Goal: Task Accomplishment & Management: Manage account settings

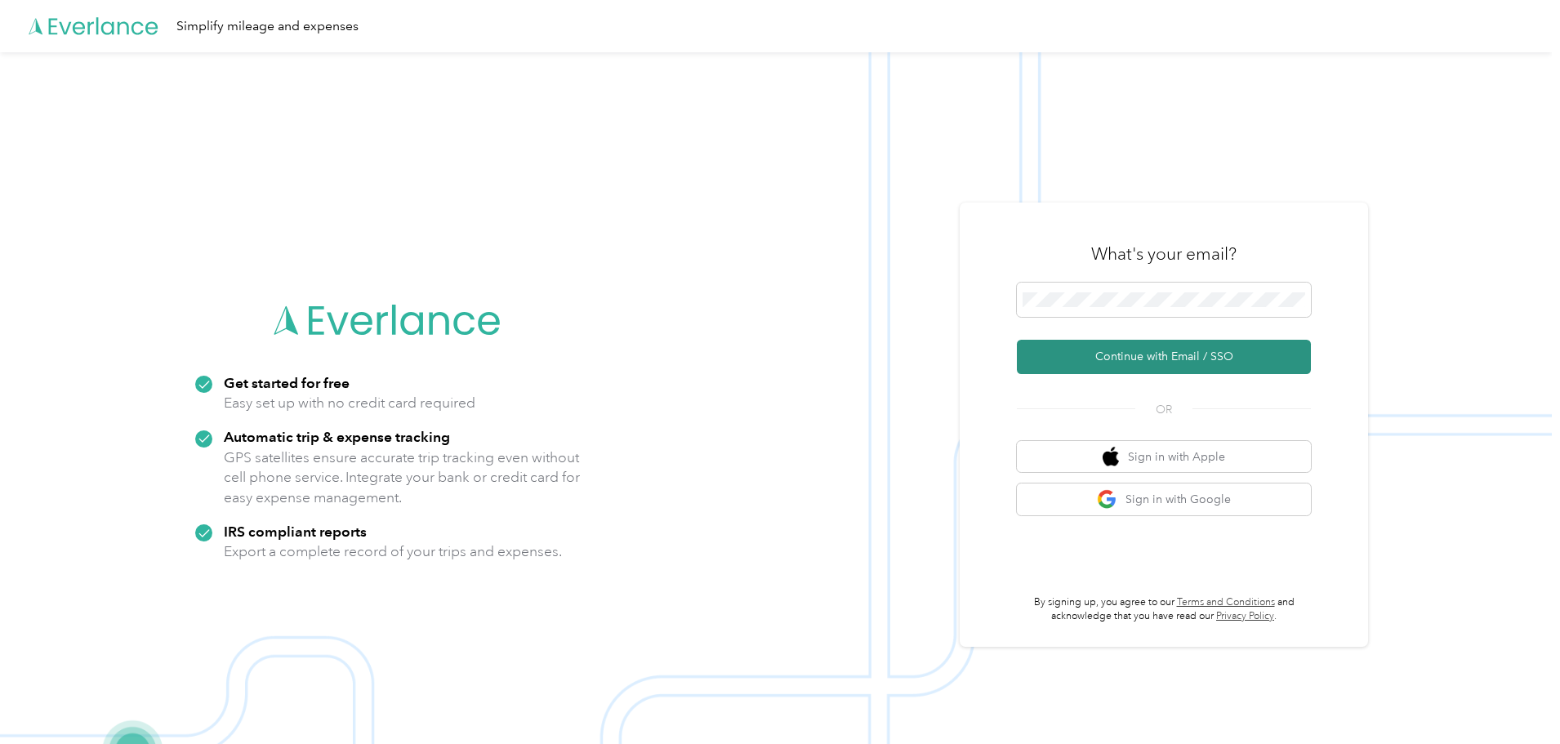
click at [1164, 364] on button "Continue with Email / SSO" at bounding box center [1164, 357] width 294 height 34
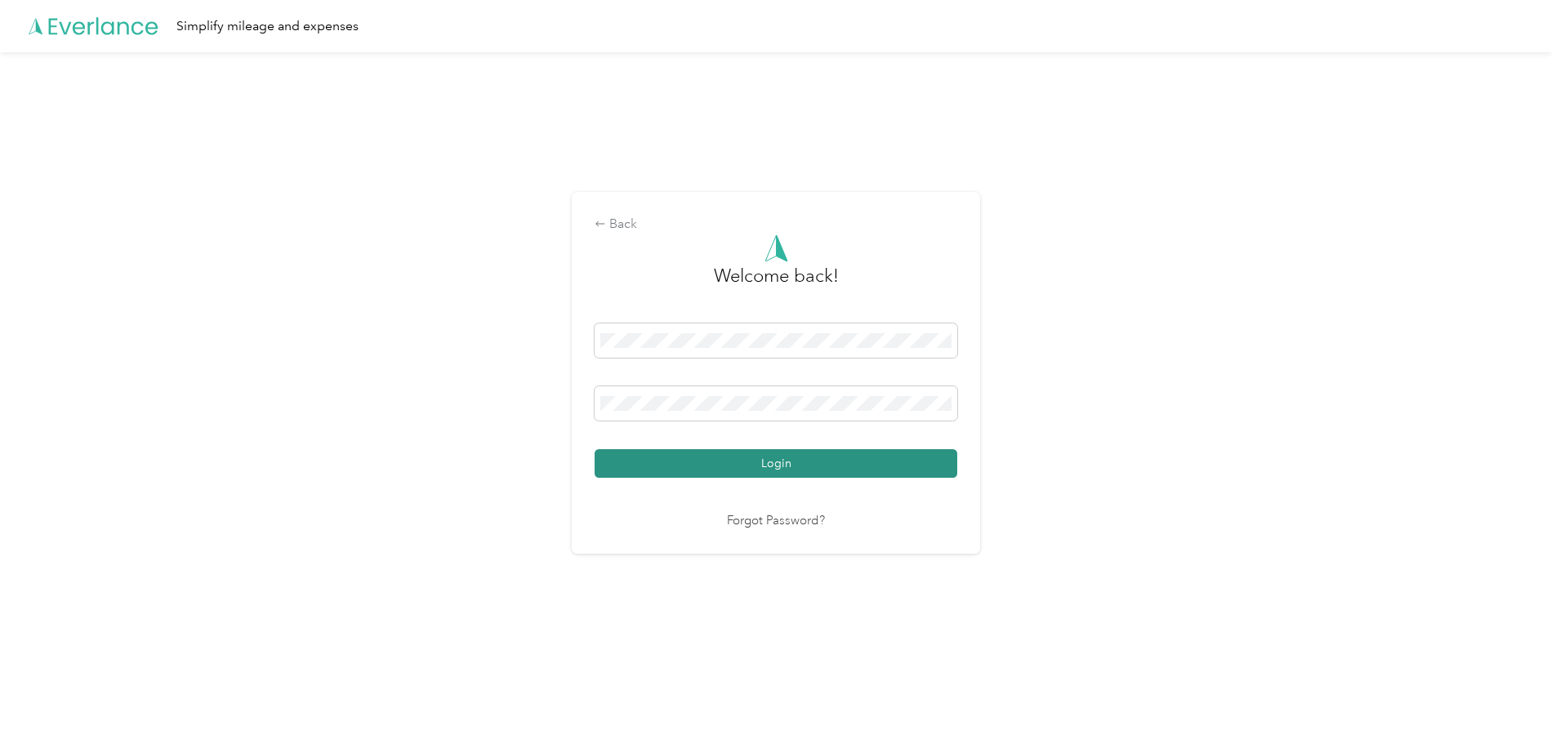
click at [809, 473] on button "Login" at bounding box center [776, 463] width 363 height 29
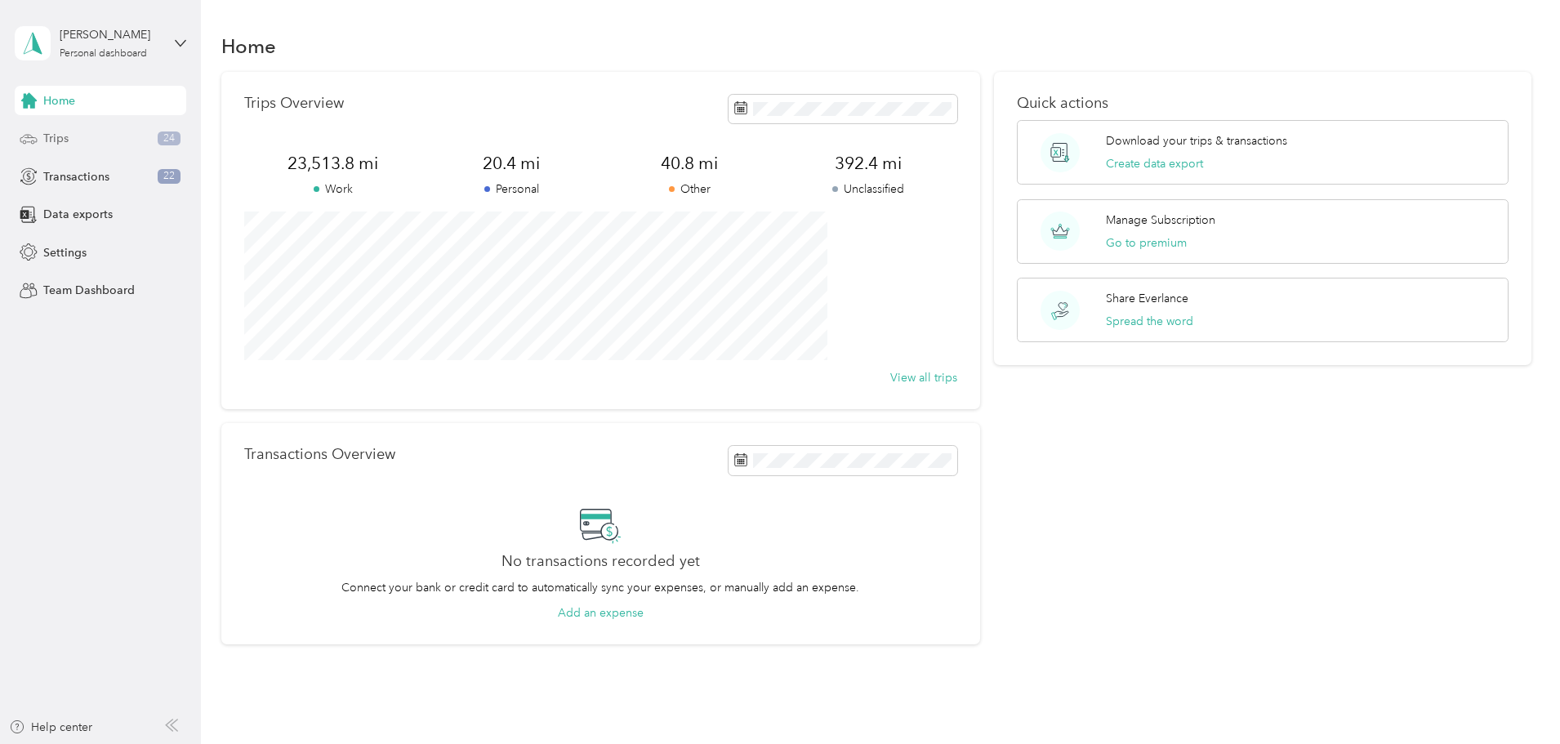
click at [68, 137] on span "Trips" at bounding box center [55, 138] width 25 height 17
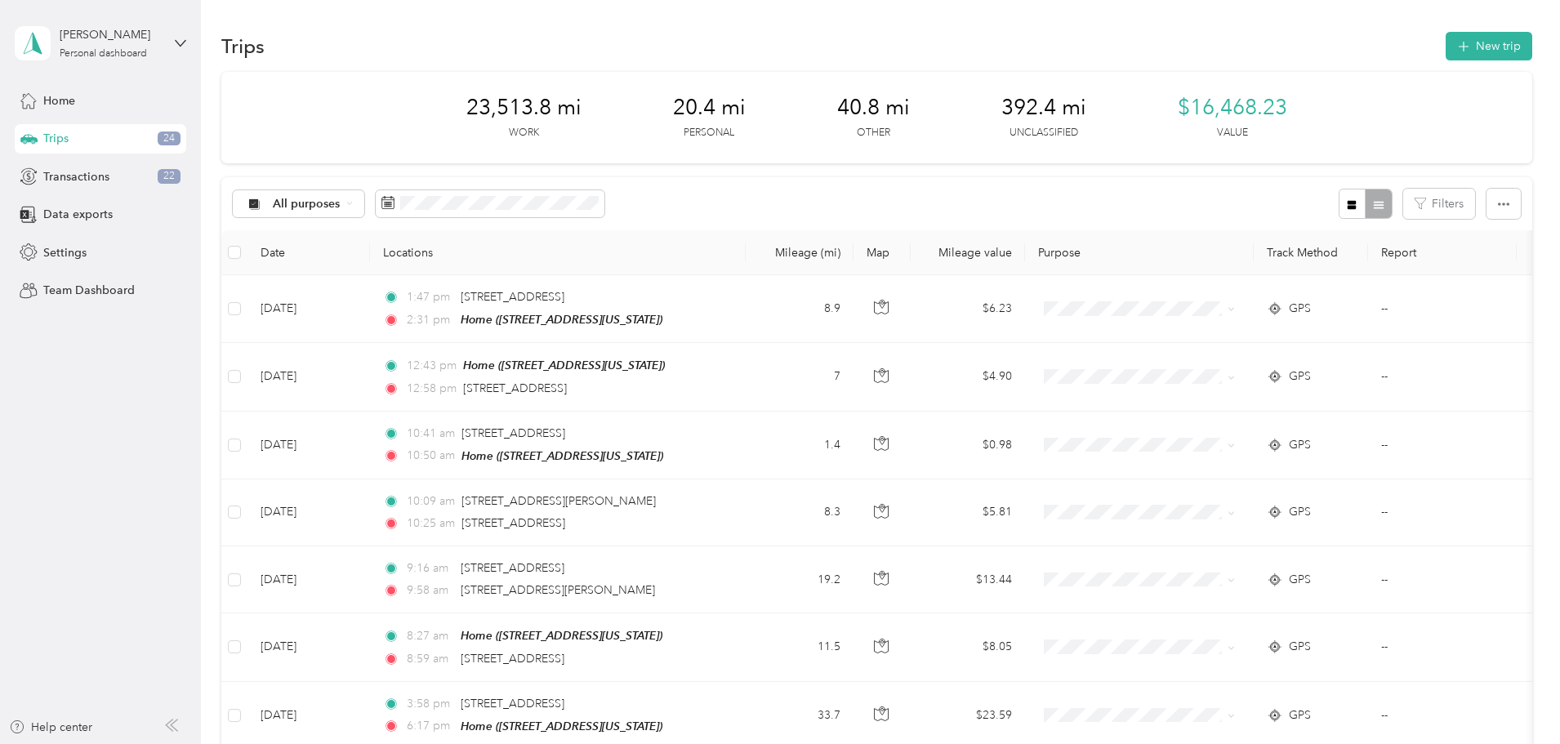
drag, startPoint x: 853, startPoint y: 246, endPoint x: 751, endPoint y: 260, distance: 103.0
click at [746, 268] on th "Locations" at bounding box center [558, 252] width 376 height 45
drag, startPoint x: 808, startPoint y: 321, endPoint x: 822, endPoint y: 233, distance: 89.3
click at [746, 233] on th "Locations" at bounding box center [558, 252] width 376 height 45
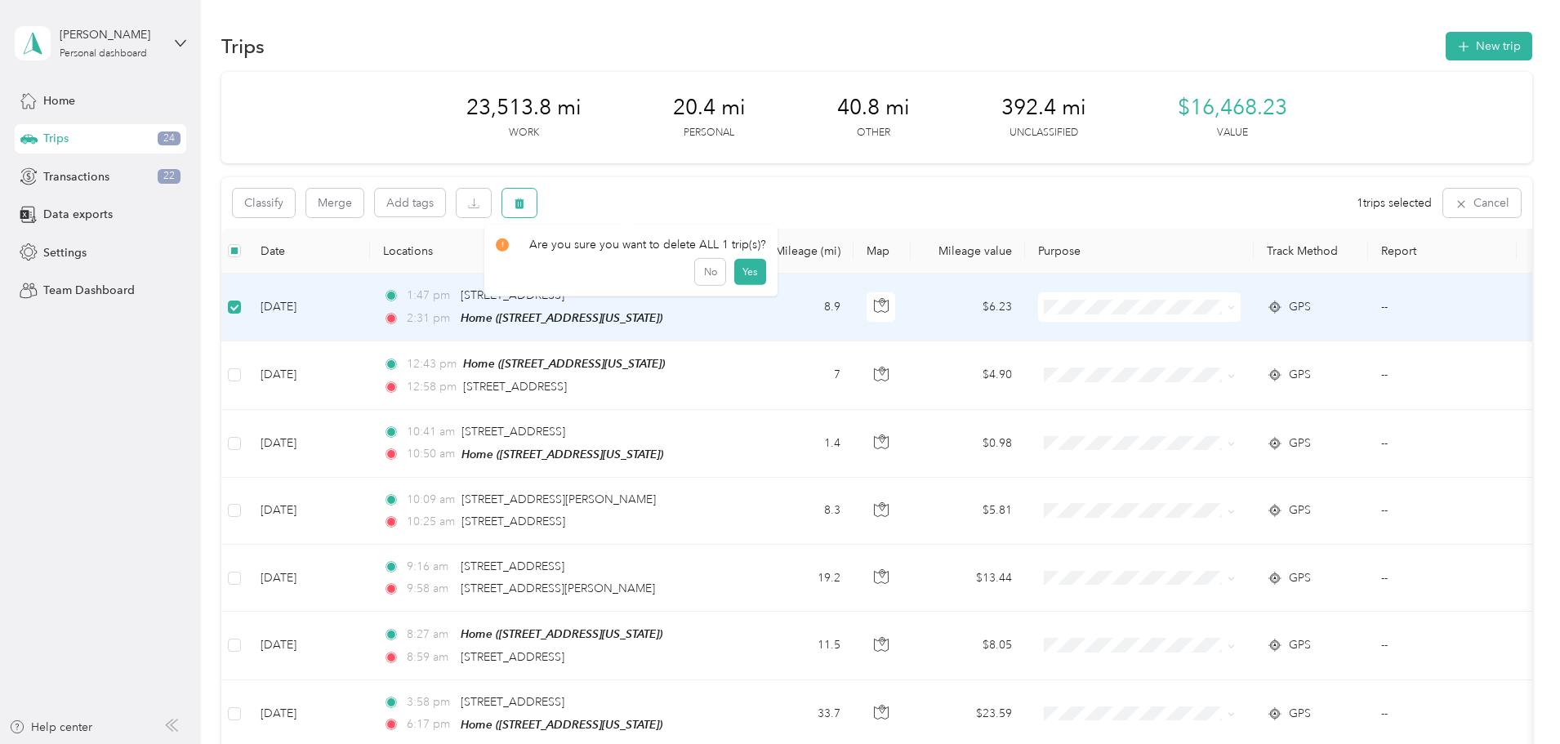
click at [537, 206] on button "button" at bounding box center [519, 203] width 34 height 29
click at [734, 267] on button "Yes" at bounding box center [750, 271] width 32 height 26
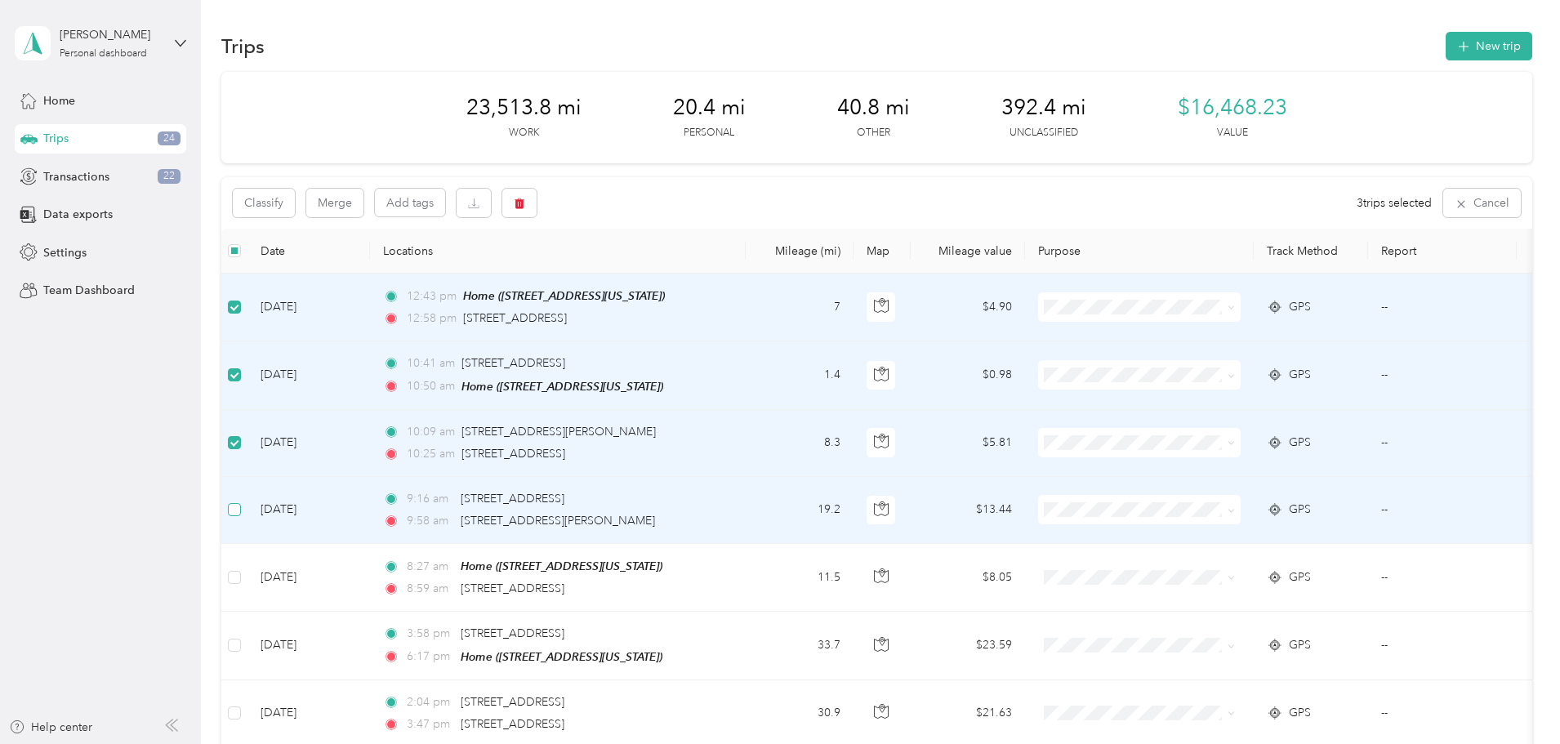
click at [241, 515] on label at bounding box center [234, 510] width 13 height 18
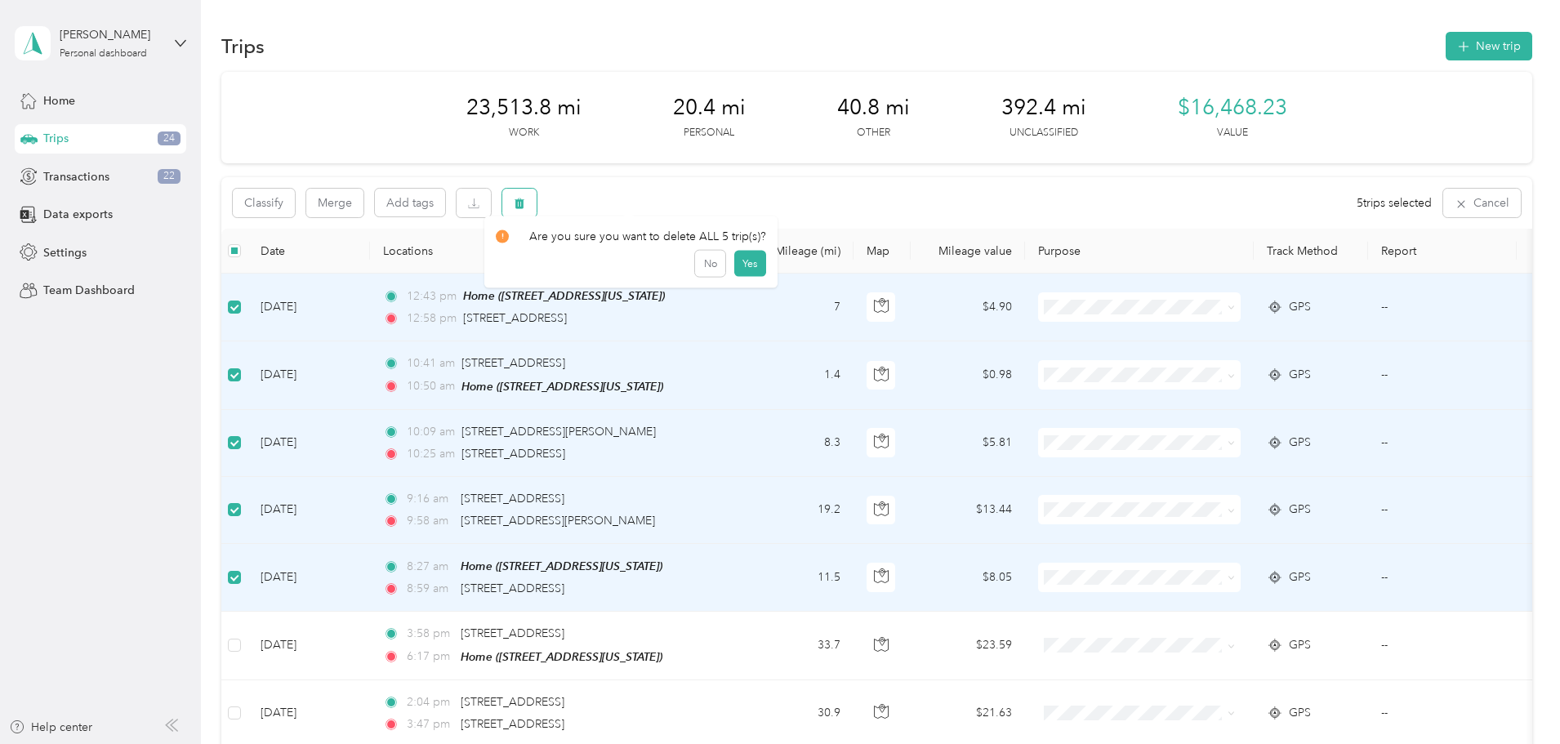
click at [537, 206] on button "button" at bounding box center [519, 203] width 34 height 29
click at [698, 270] on button "No" at bounding box center [710, 271] width 30 height 26
click at [537, 201] on button "button" at bounding box center [519, 203] width 34 height 29
click at [747, 279] on button "Yes" at bounding box center [750, 271] width 32 height 26
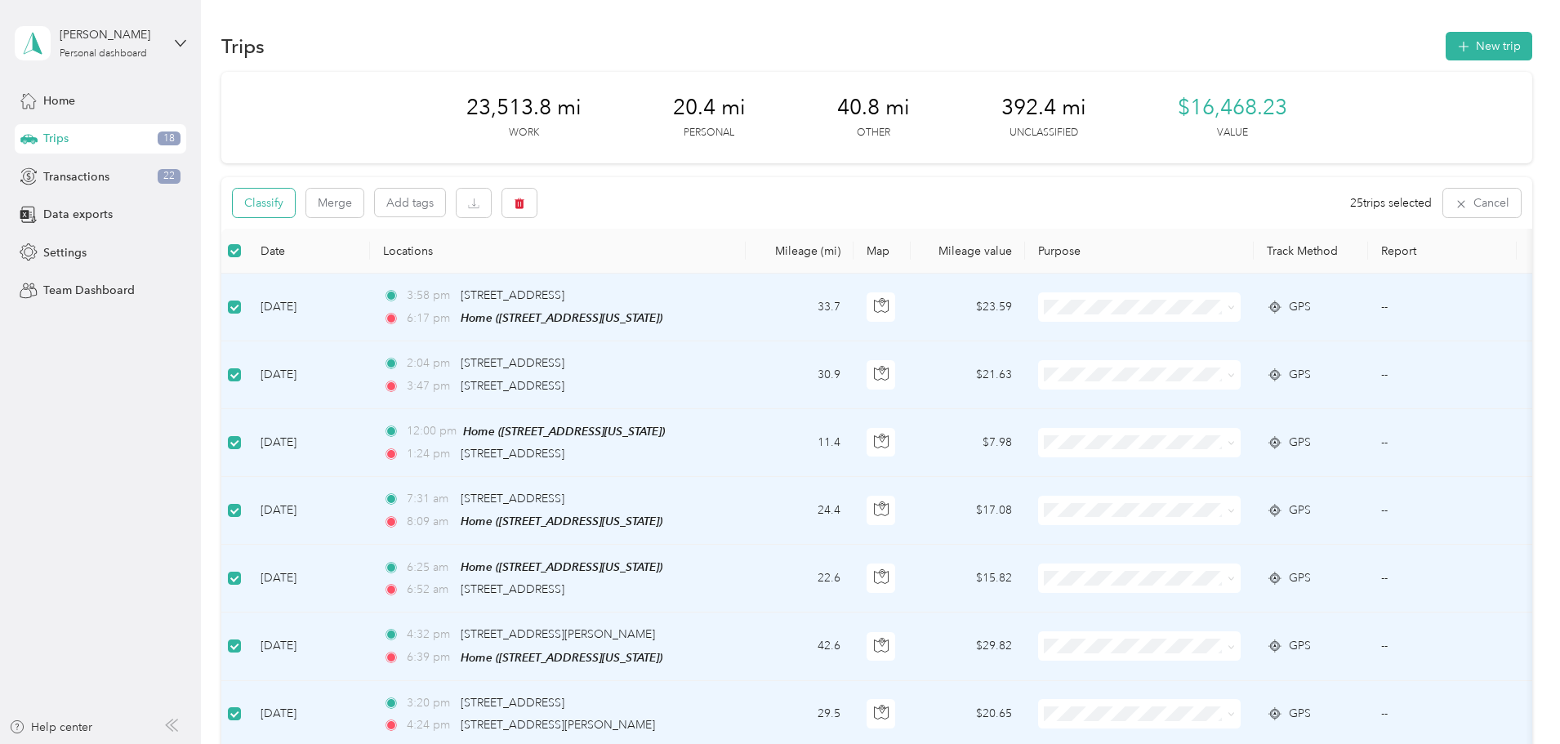
click at [295, 194] on button "Classify" at bounding box center [264, 203] width 62 height 29
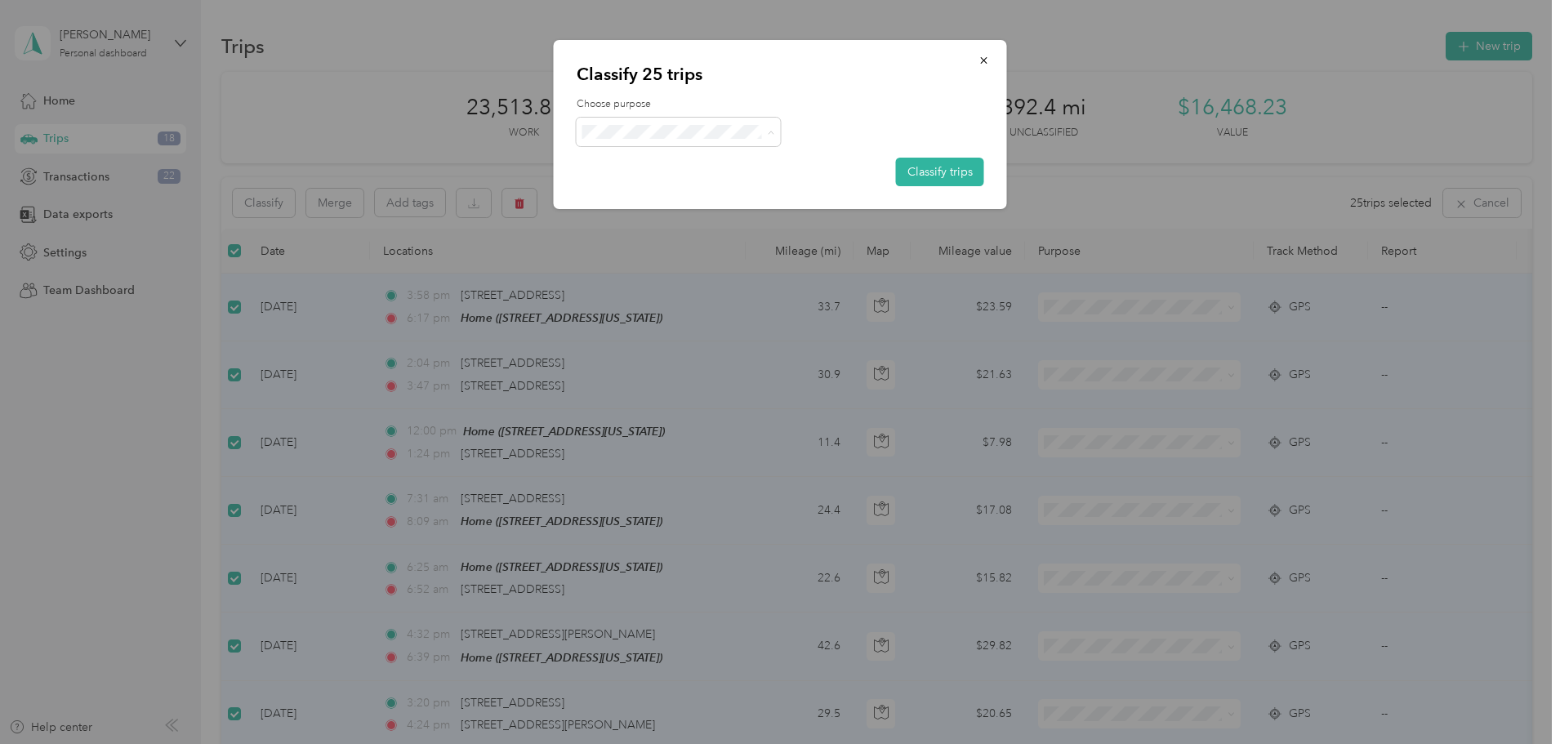
click at [656, 215] on span "Doordash" at bounding box center [693, 219] width 152 height 17
click at [944, 175] on button "Classify trips" at bounding box center [940, 172] width 88 height 29
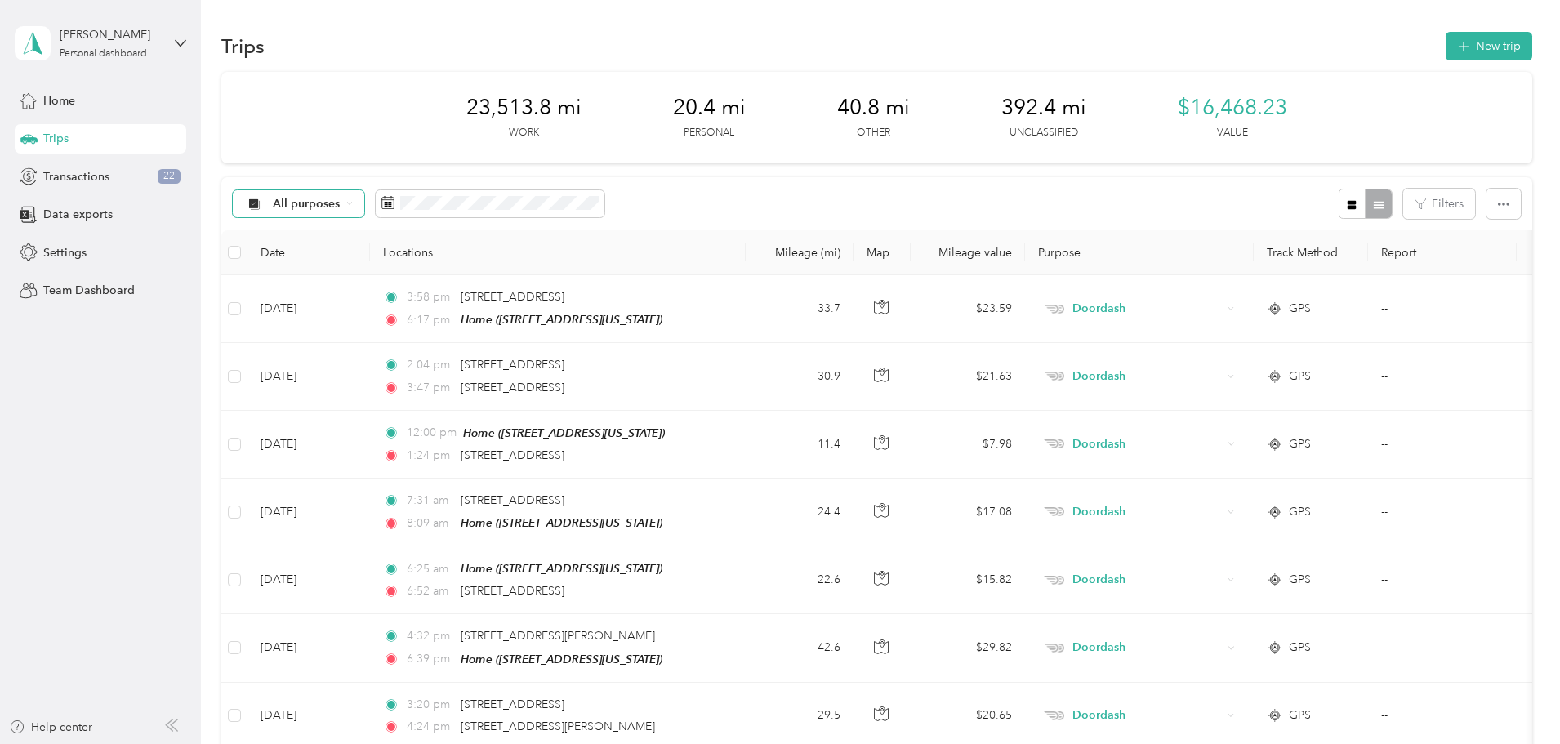
click at [341, 200] on span "All purposes" at bounding box center [307, 203] width 68 height 11
click at [413, 262] on li "Unclassified" at bounding box center [406, 256] width 131 height 29
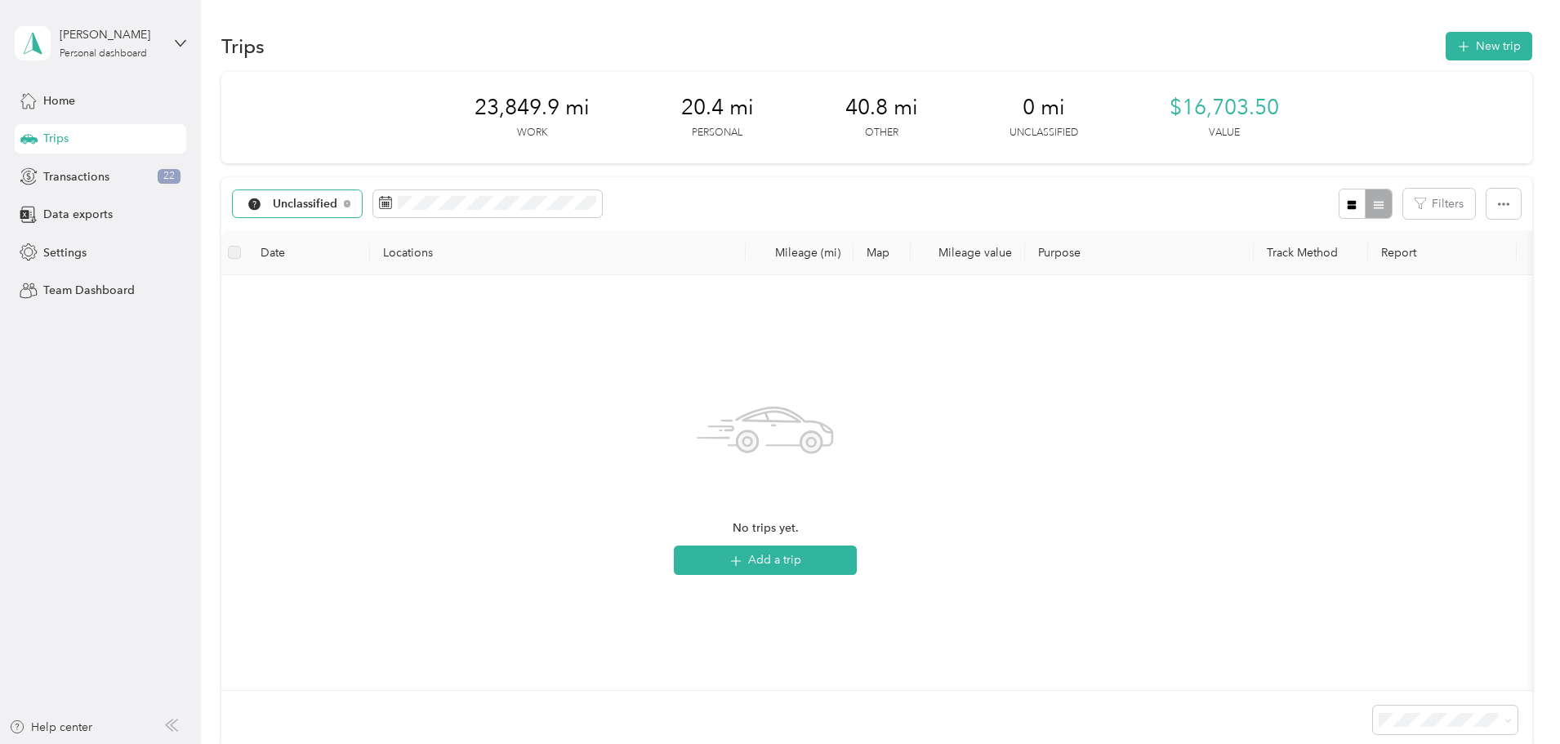
click at [363, 198] on div "Unclassified" at bounding box center [298, 204] width 130 height 28
click at [405, 346] on span "Doordash" at bounding box center [424, 342] width 85 height 17
